Goal: Information Seeking & Learning: Find specific page/section

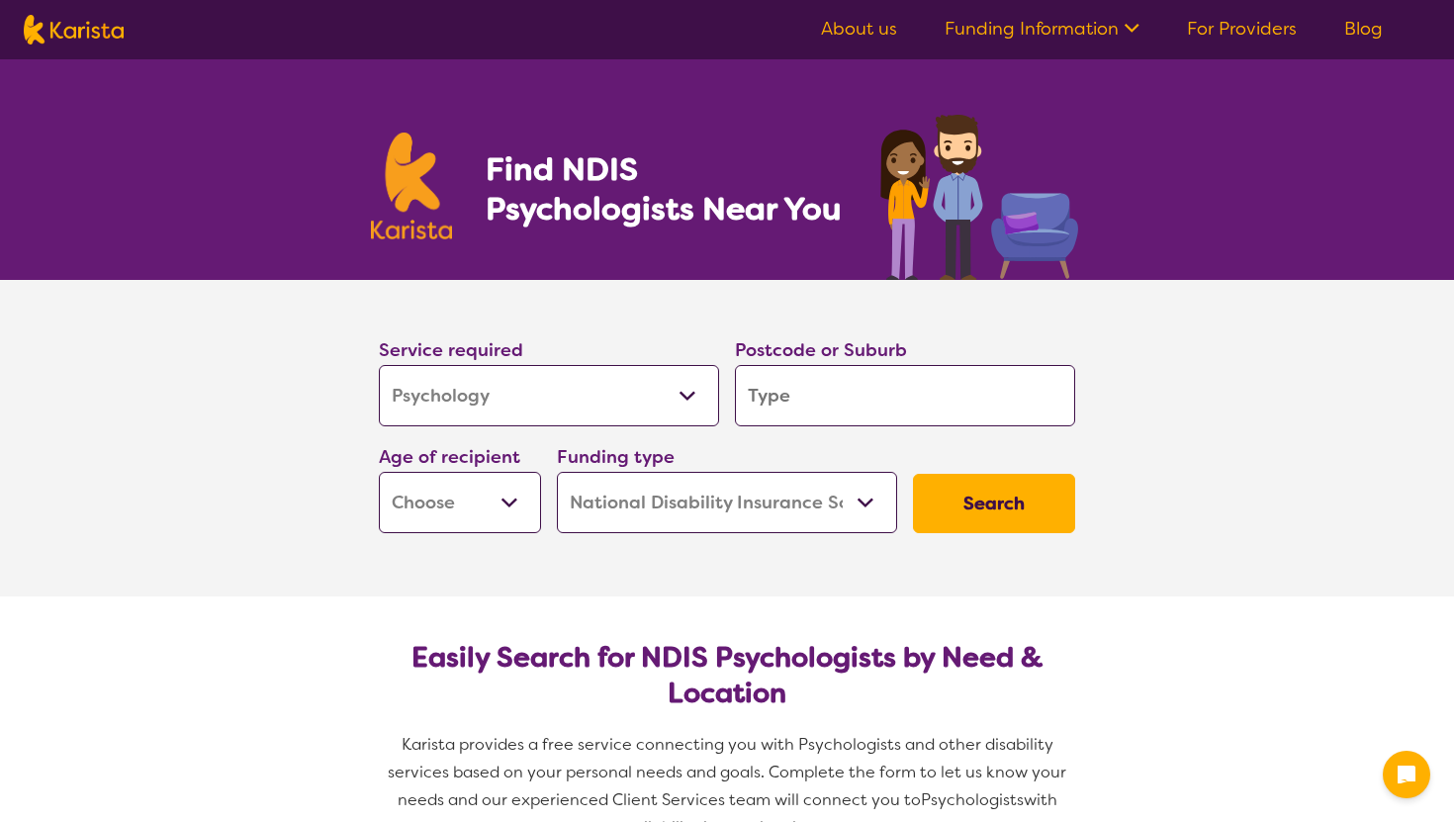
select select "Psychology"
select select "NDIS"
select select "Psychology"
select select "NDIS"
click at [792, 391] on input "search" at bounding box center [905, 395] width 340 height 61
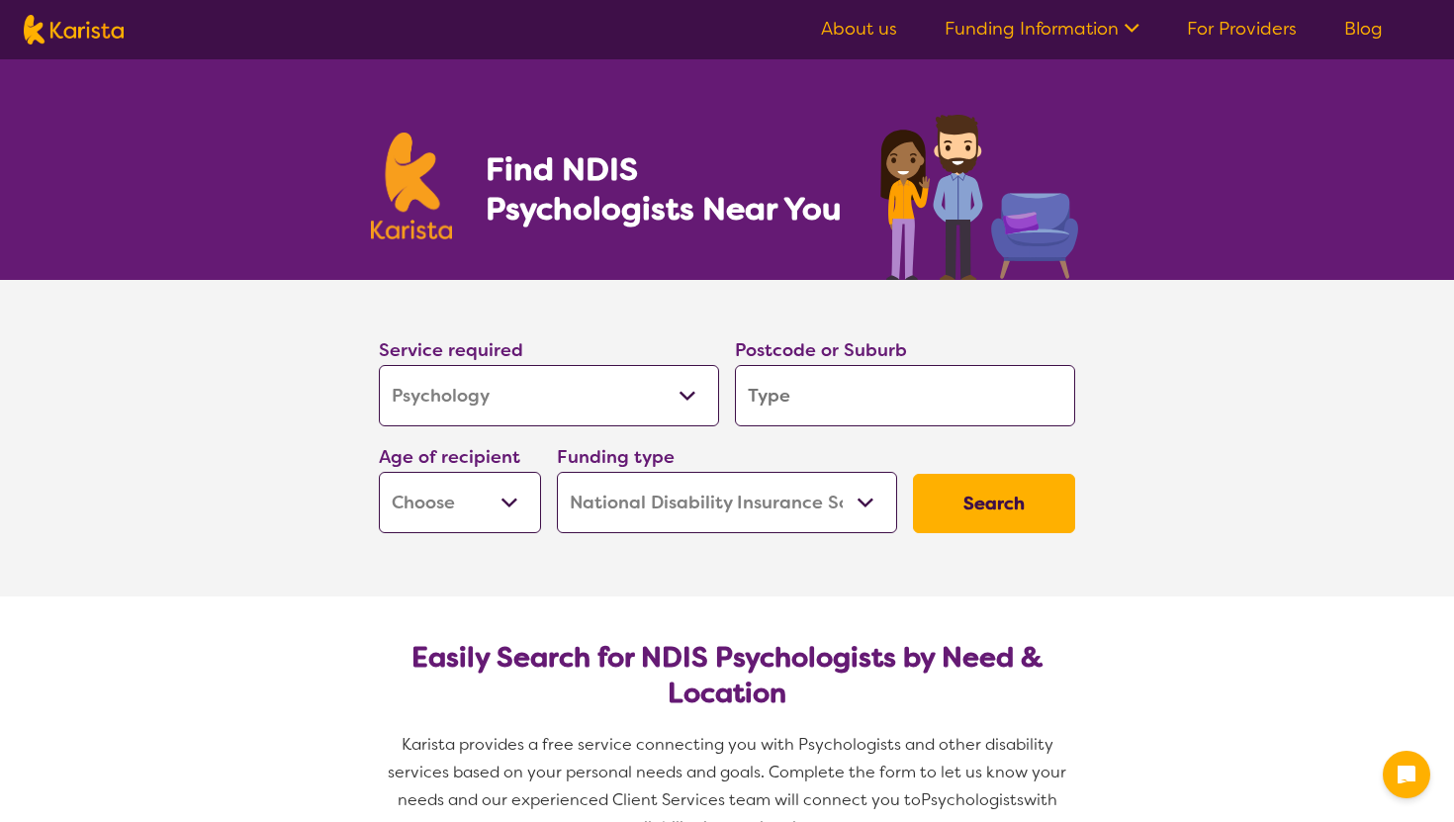
type input "2"
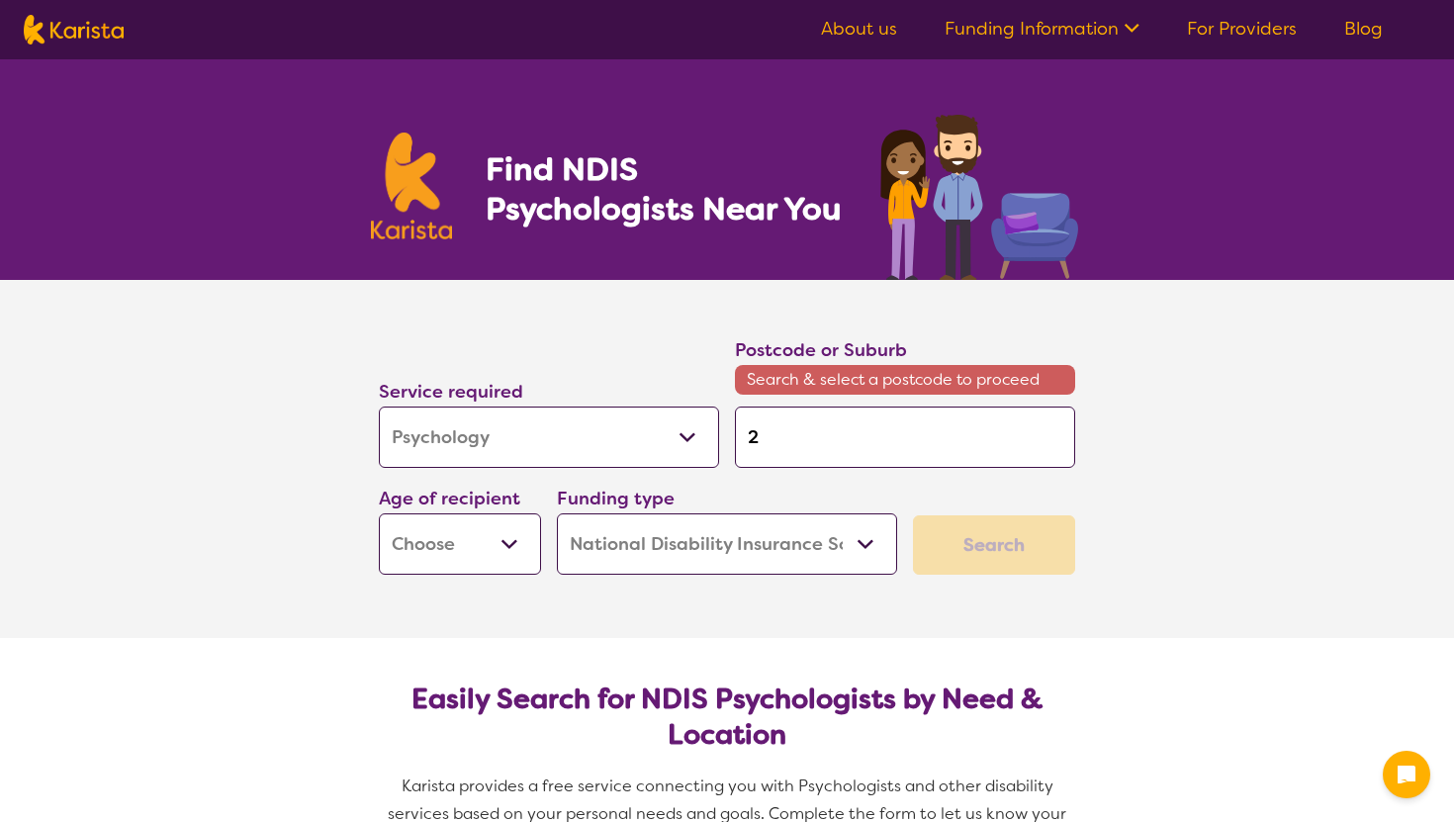
type input "22"
type input "222"
type input "2229"
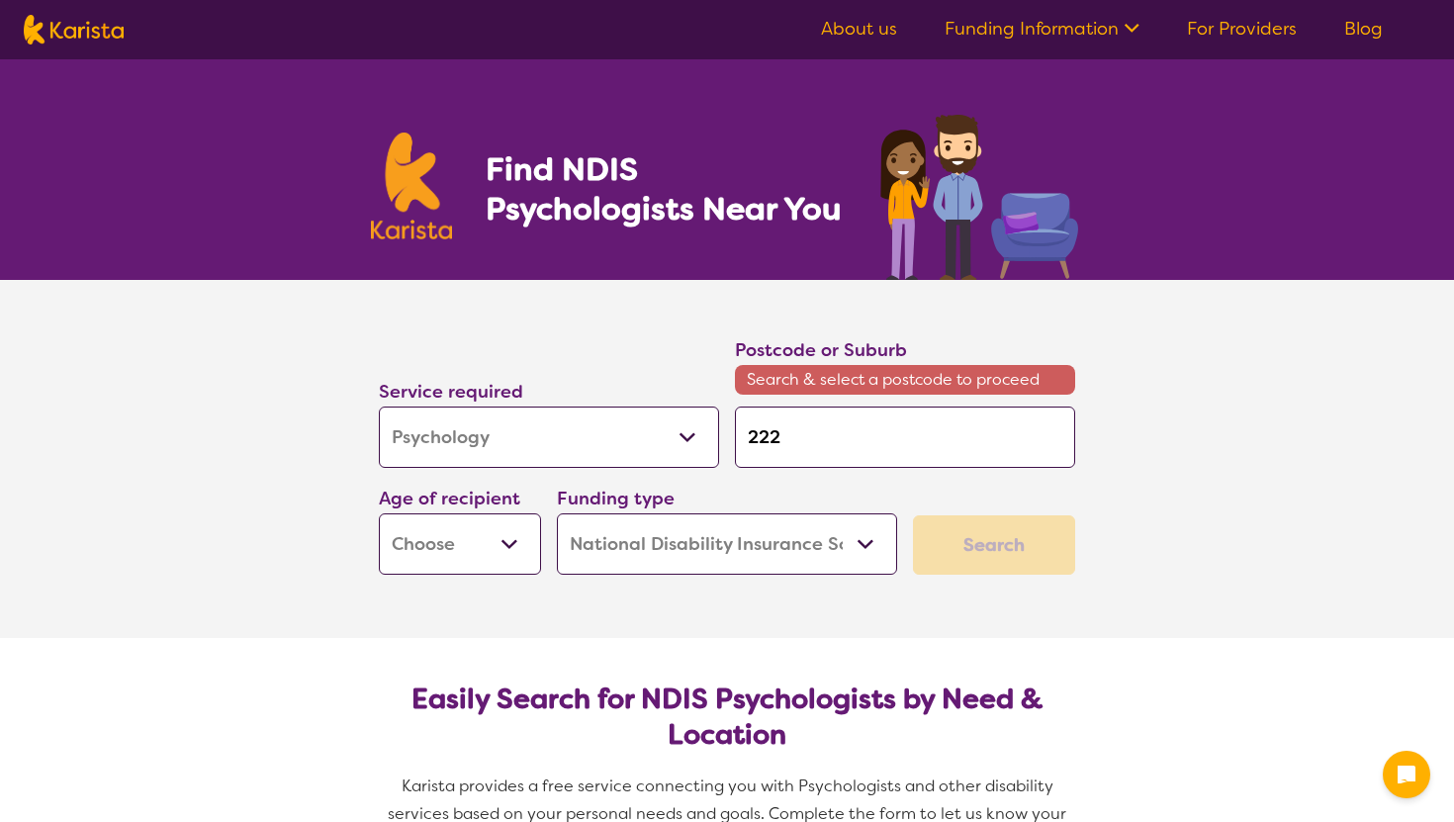
type input "2229"
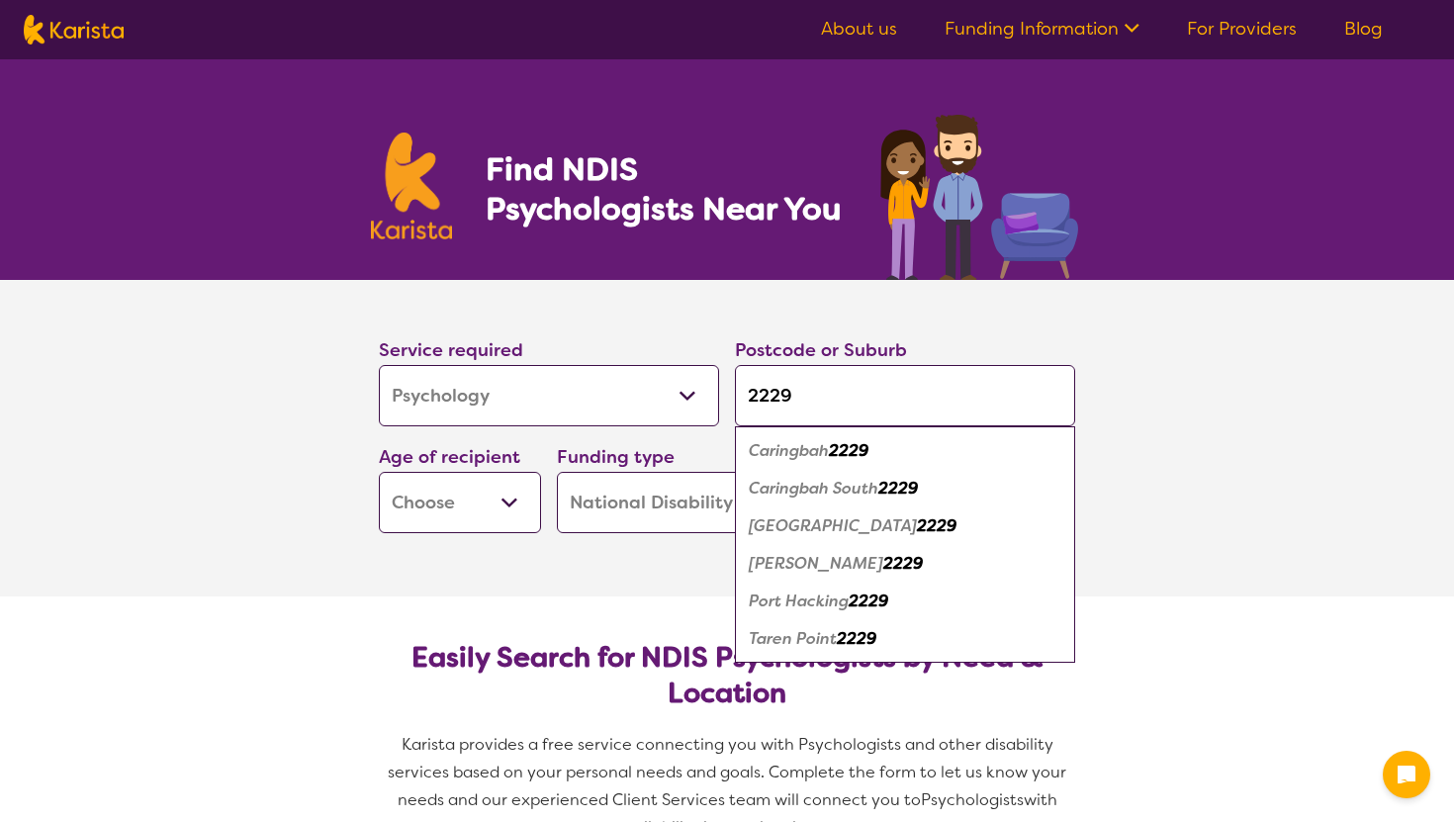
type input "2229"
click at [507, 500] on select "Early Childhood - 0 to 9 Child - 10 to 11 Adolescent - 12 to 17 Adult - 18 to 6…" at bounding box center [460, 502] width 162 height 61
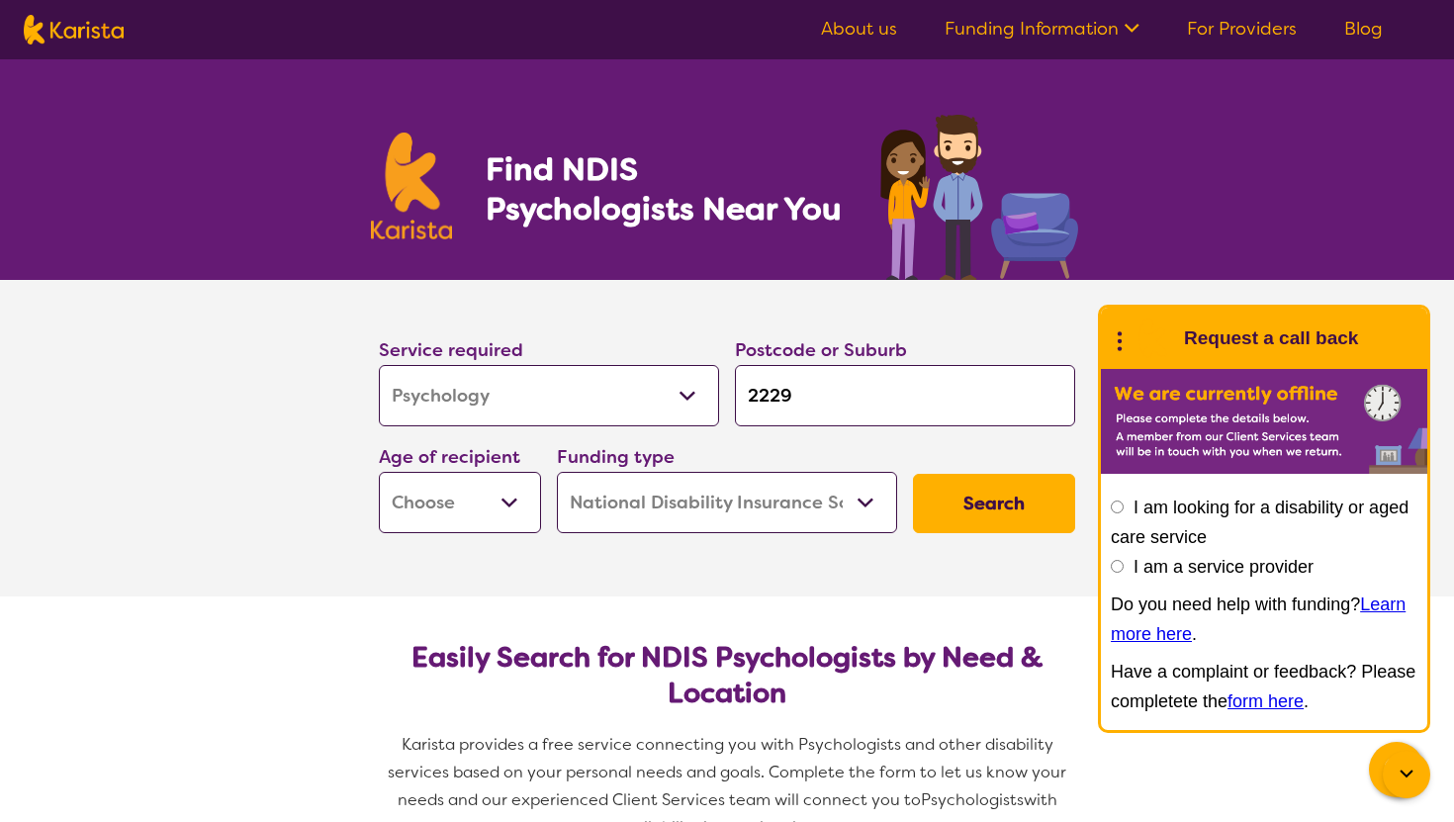
select select "EC"
click at [379, 472] on select "Early Childhood - 0 to 9 Child - 10 to 11 Adolescent - 12 to 17 Adult - 18 to 6…" at bounding box center [460, 502] width 162 height 61
select select "EC"
click at [716, 534] on div "Funding type Home Care Package (HCP) National Disability Insurance Scheme (NDIS…" at bounding box center [727, 487] width 356 height 107
click at [716, 497] on select "Home Care Package (HCP) National Disability Insurance Scheme (NDIS) I don't know" at bounding box center [727, 502] width 340 height 61
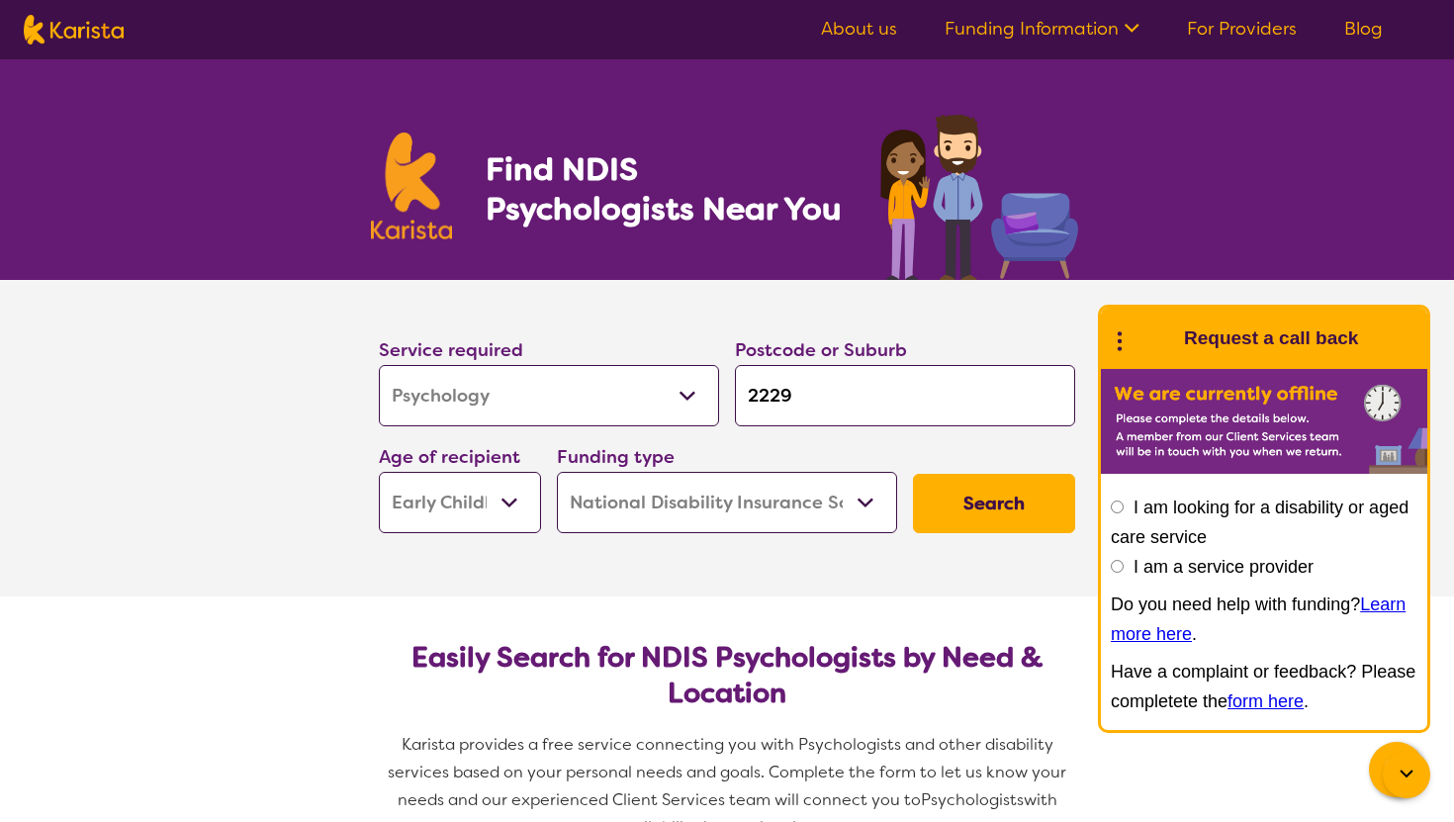
click at [557, 472] on select "Home Care Package (HCP) National Disability Insurance Scheme (NDIS) I don't know" at bounding box center [727, 502] width 340 height 61
click at [983, 509] on button "Search" at bounding box center [994, 503] width 162 height 59
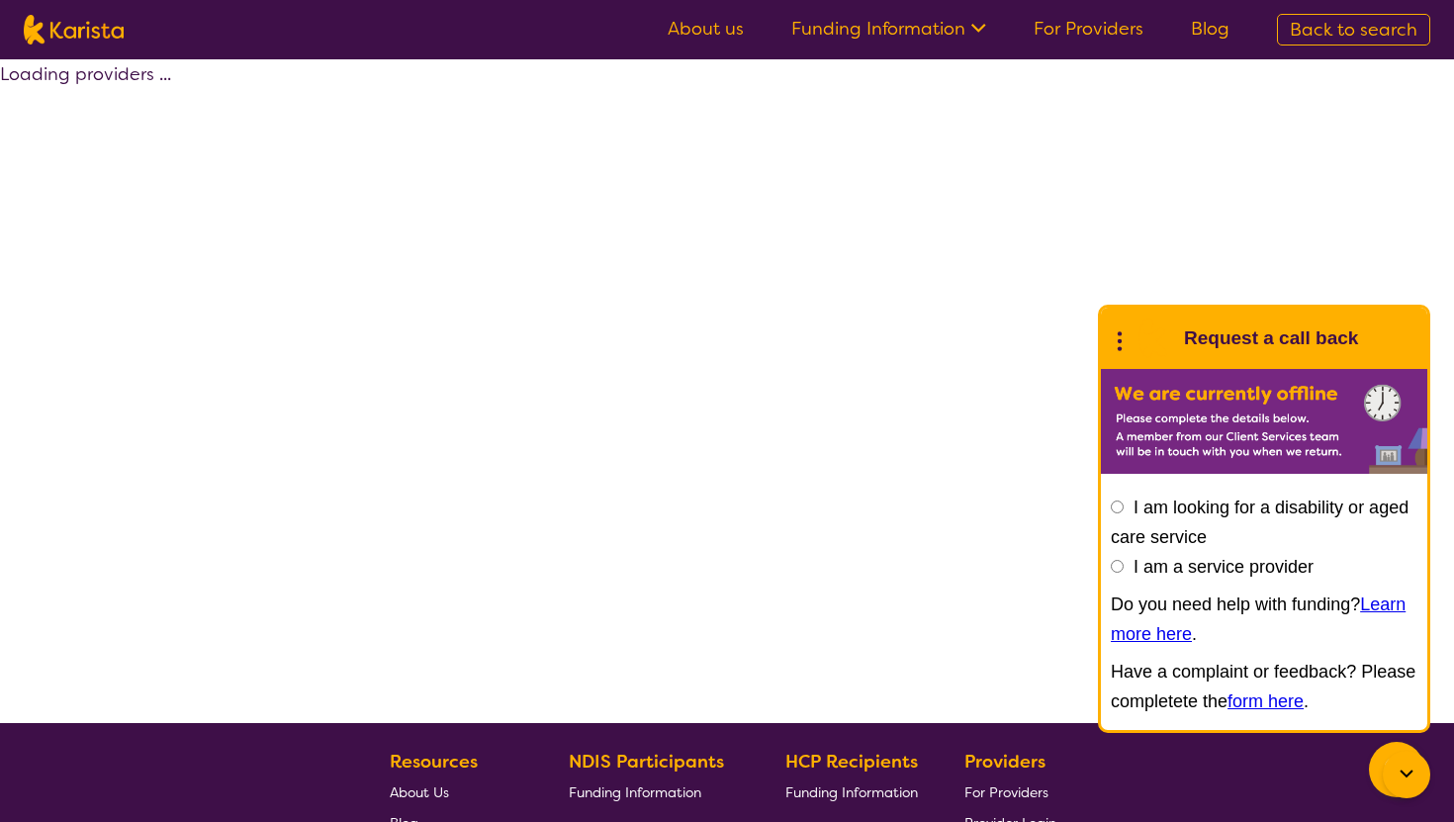
select select "by_score"
